Goal: Task Accomplishment & Management: Use online tool/utility

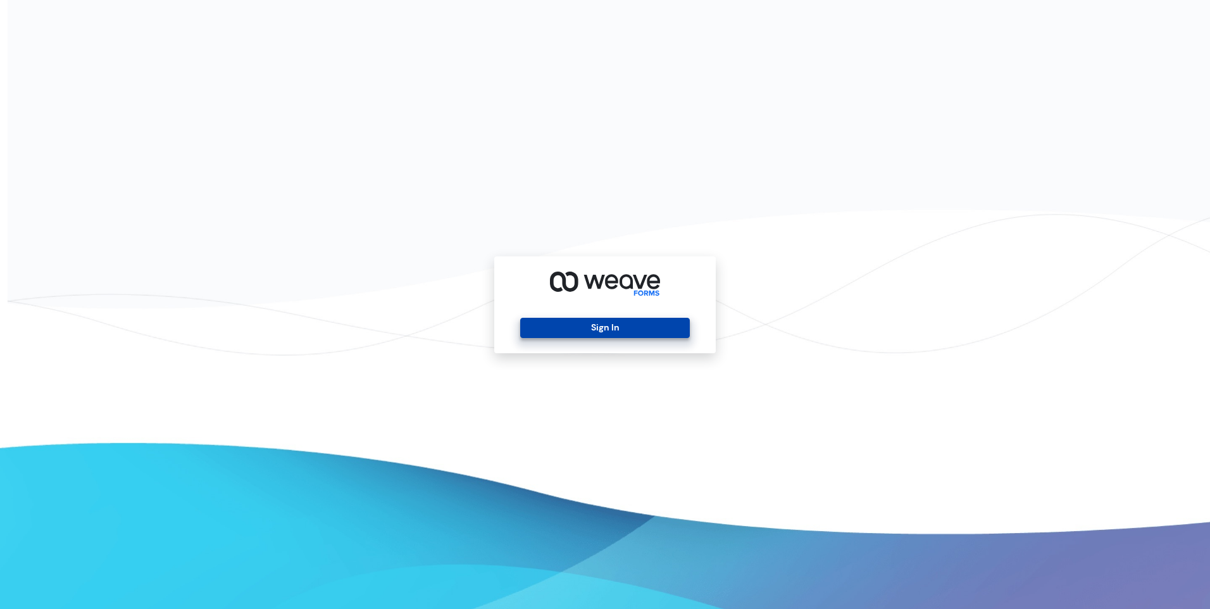
click at [609, 323] on button "Sign In" at bounding box center [604, 328] width 169 height 20
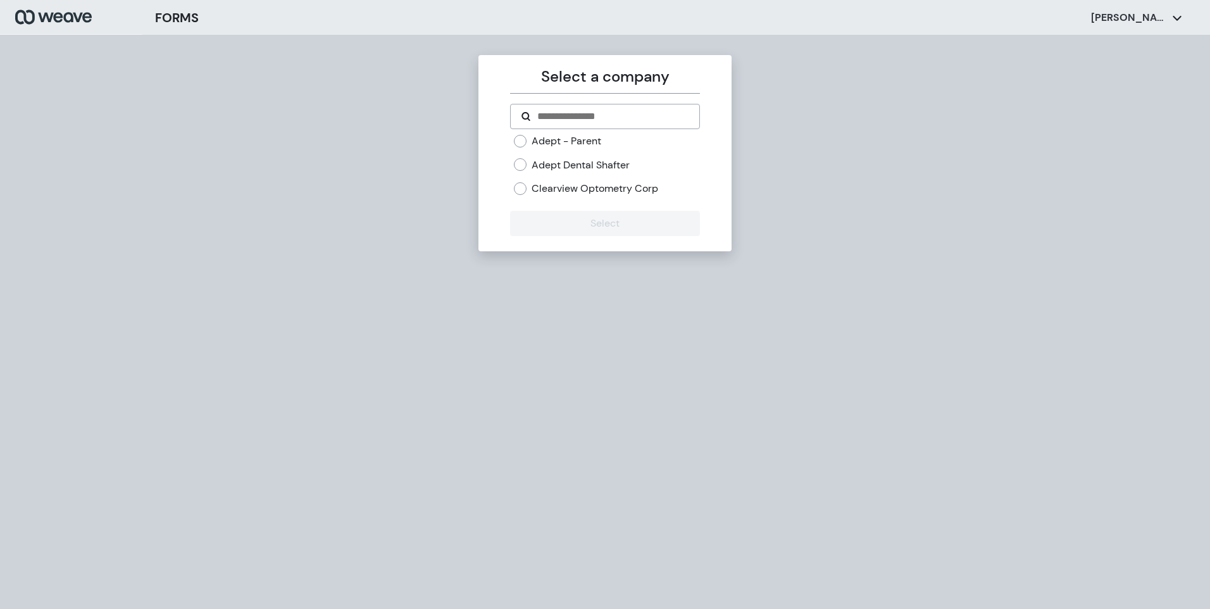
click at [546, 166] on label "Adept Dental Shafter" at bounding box center [581, 165] width 98 height 14
click at [609, 222] on button "Select" at bounding box center [604, 223] width 189 height 25
